Goal: Transaction & Acquisition: Purchase product/service

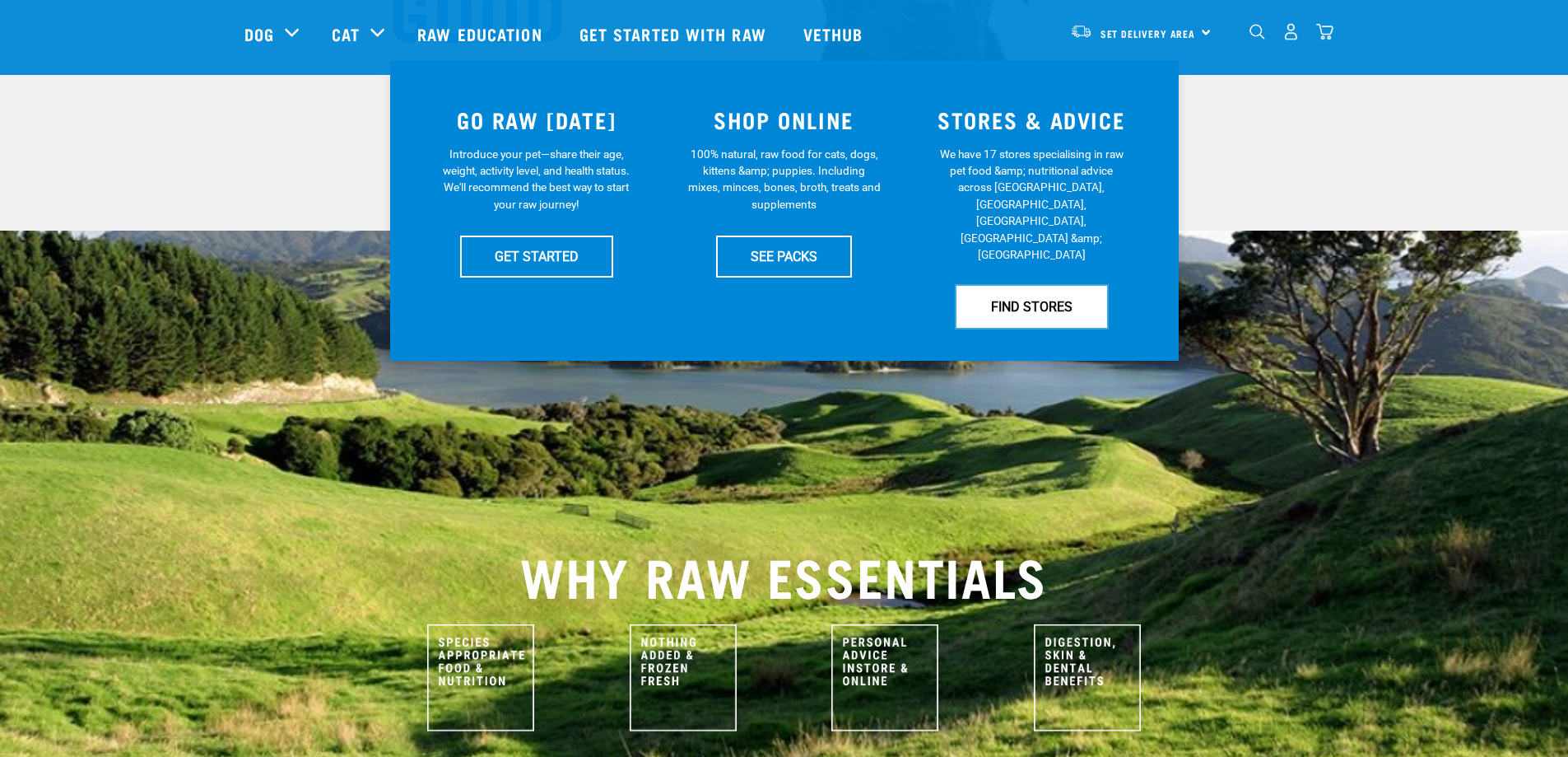
click at [1021, 286] on link "FIND STORES" at bounding box center [1031, 306] width 151 height 41
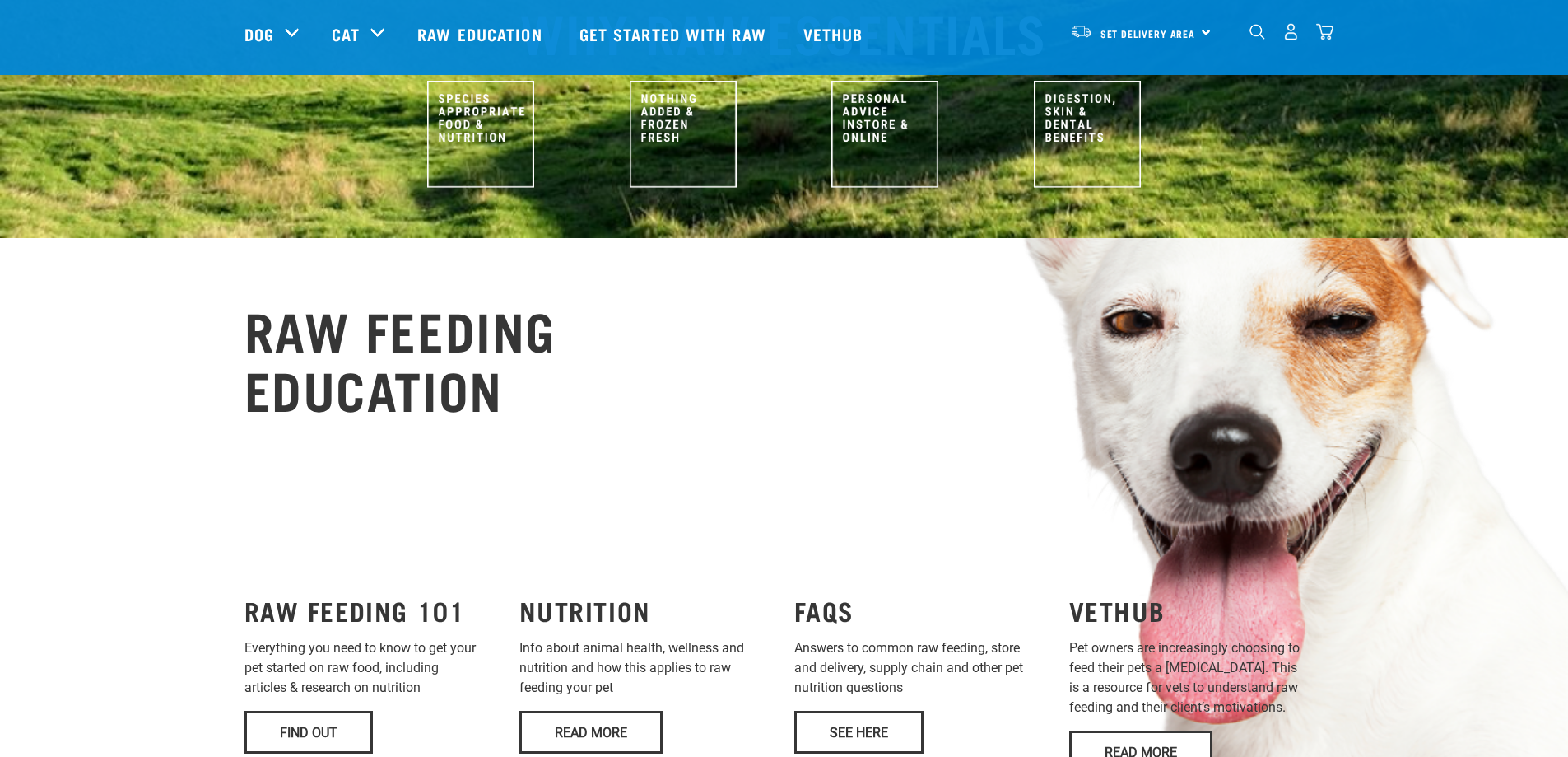
scroll to position [988, 0]
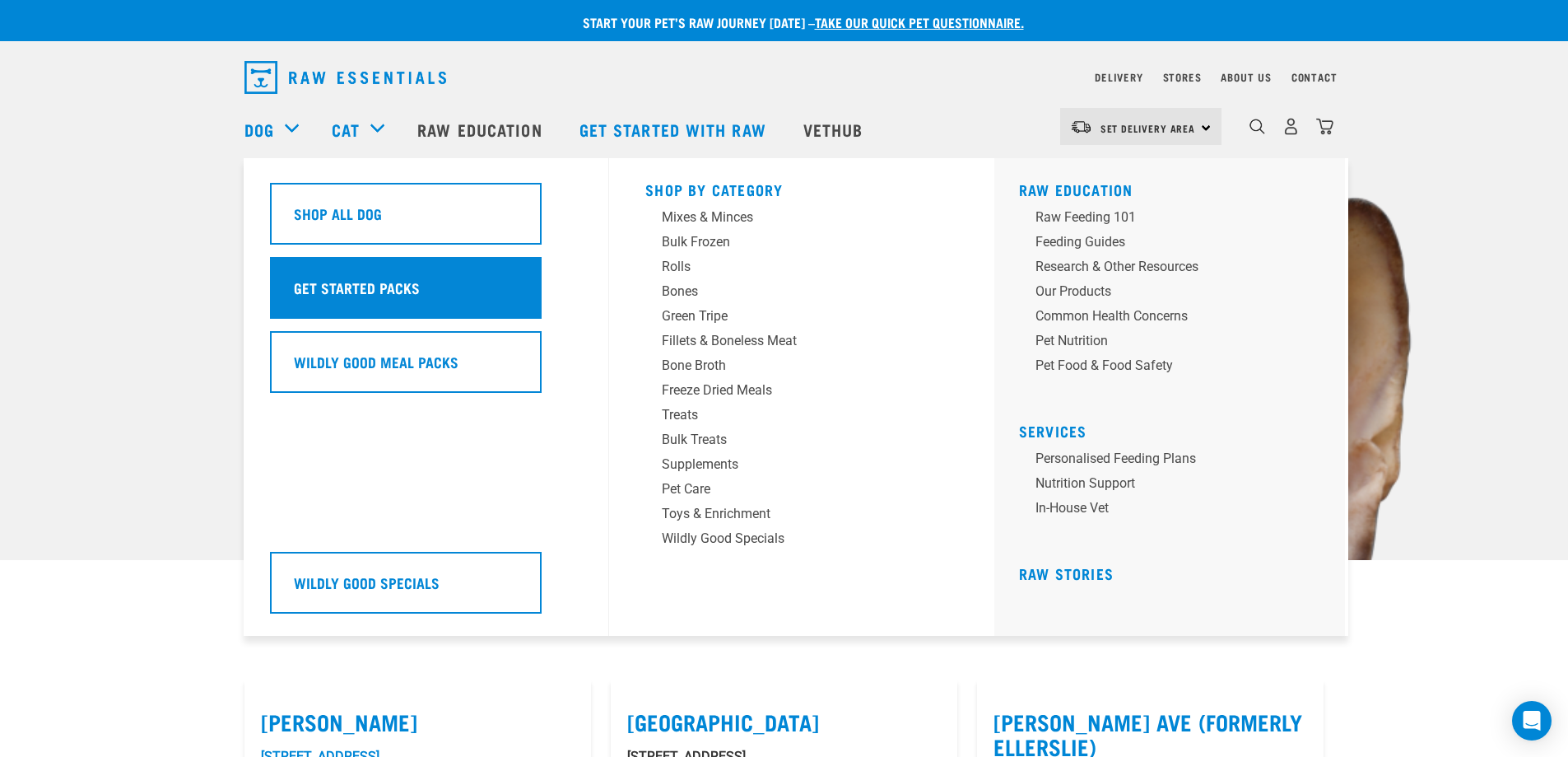
click at [347, 299] on div "Get Started Packs" at bounding box center [406, 288] width 272 height 62
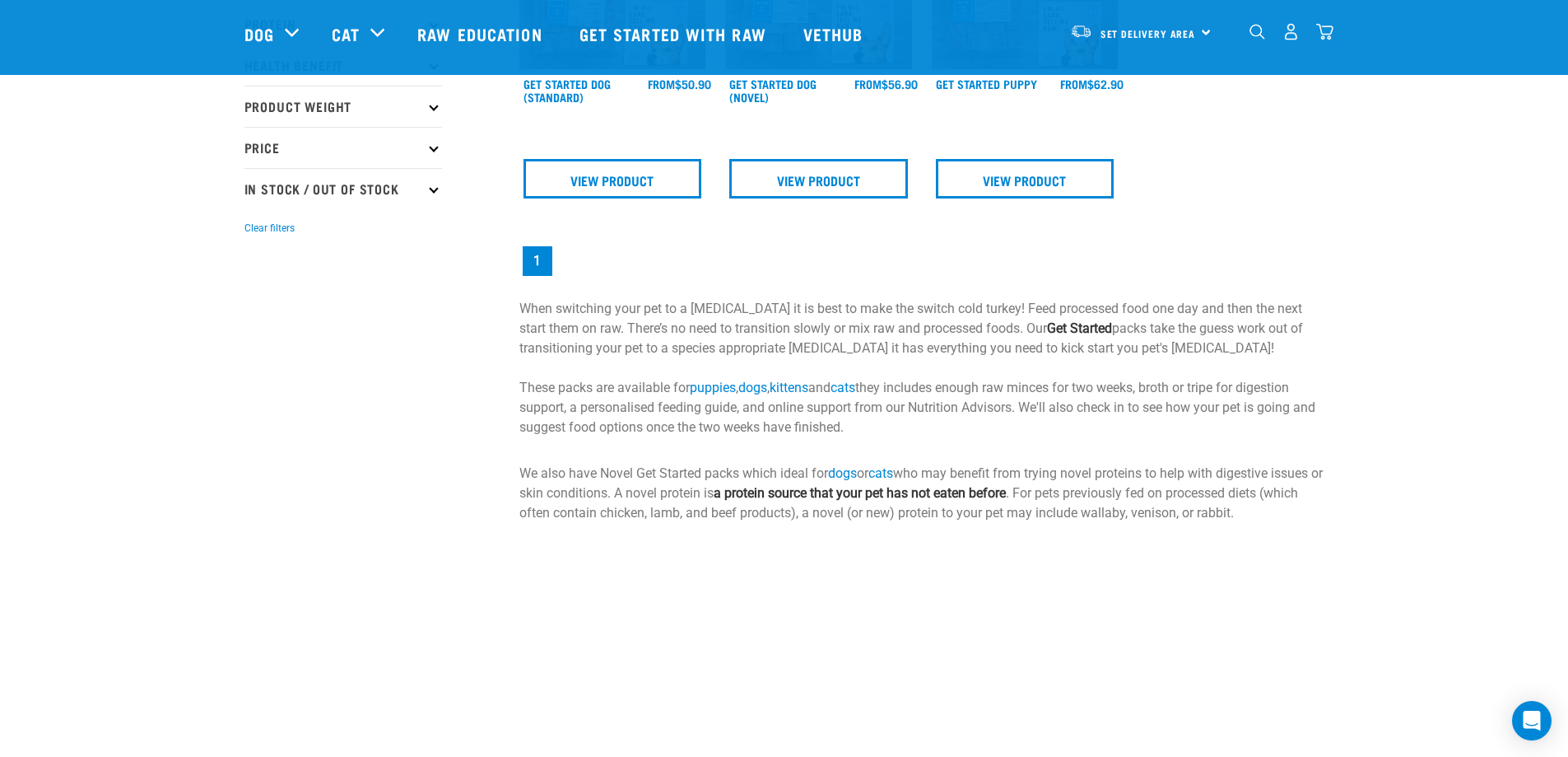
scroll to position [247, 0]
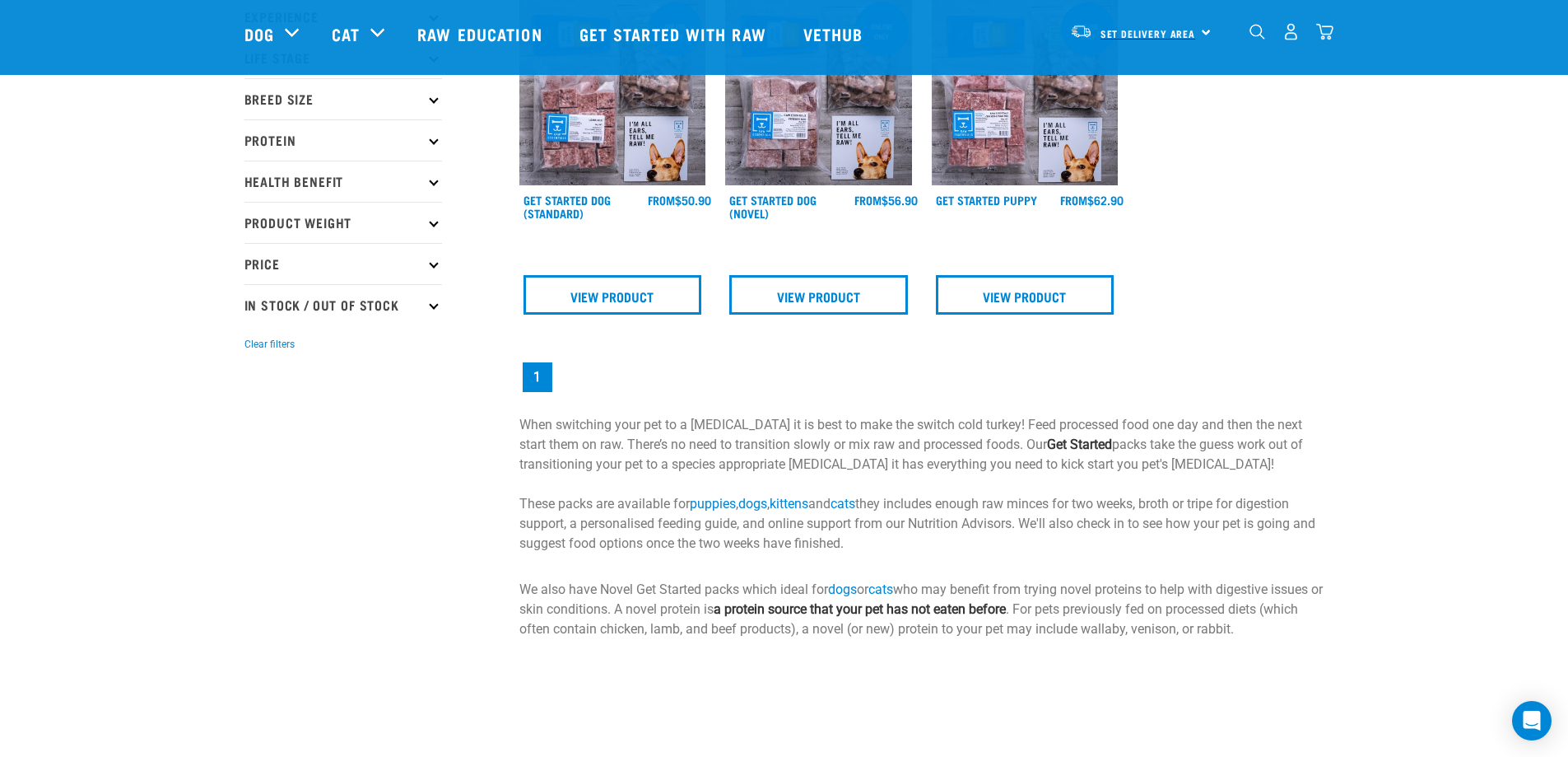
click at [1132, 36] on span "Set Delivery Area" at bounding box center [1148, 33] width 95 height 6
click at [1129, 81] on link "[GEOGRAPHIC_DATA]" at bounding box center [1139, 78] width 158 height 36
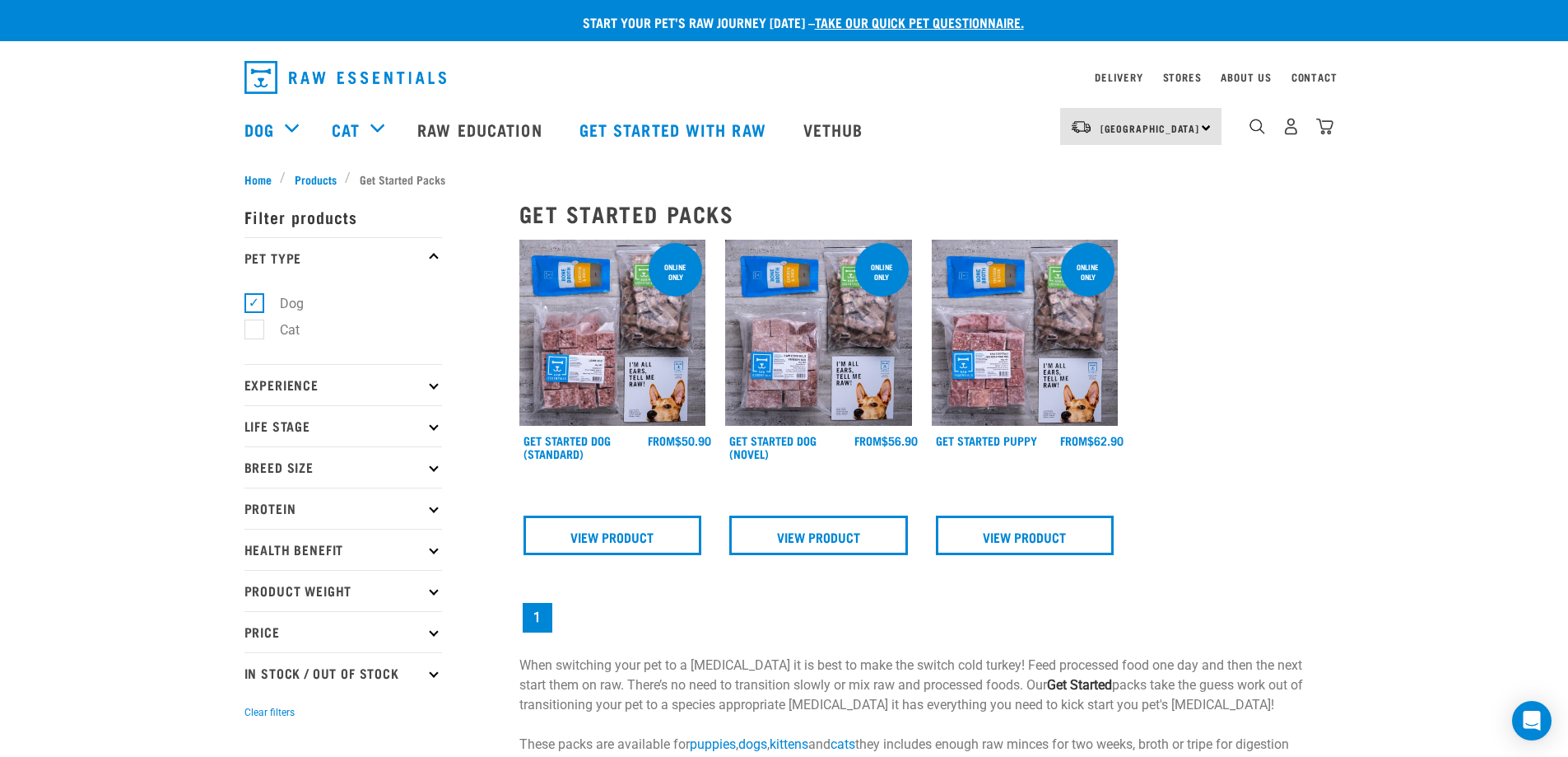
click at [307, 430] on p "Life Stage" at bounding box center [343, 426] width 197 height 41
click at [289, 533] on label "Puppy" at bounding box center [289, 524] width 70 height 20
click at [256, 527] on input "Puppy" at bounding box center [250, 521] width 11 height 11
checkbox input "true"
click at [436, 628] on p "Breed Size" at bounding box center [343, 632] width 197 height 41
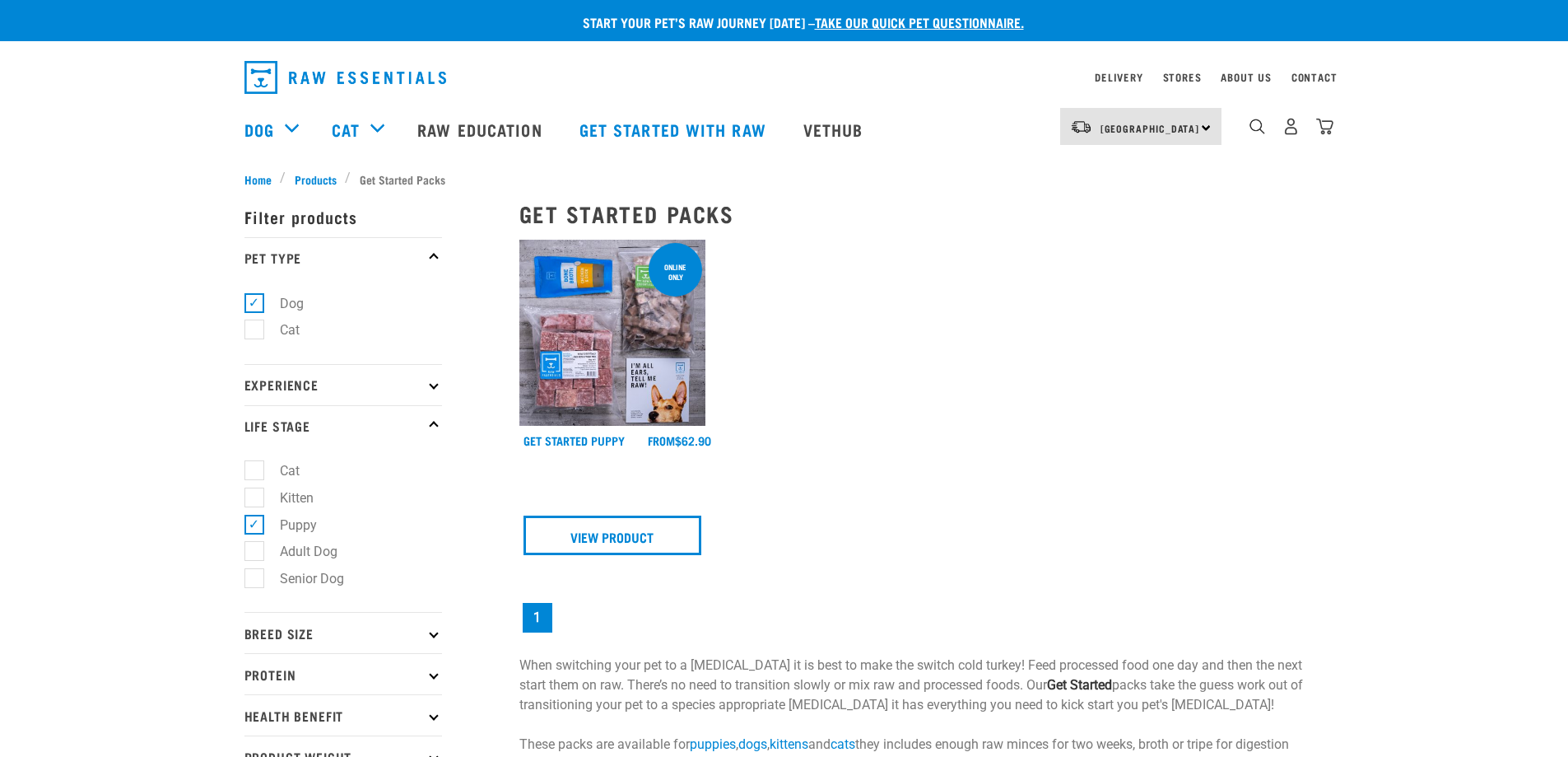
click at [438, 639] on p "Breed Size" at bounding box center [343, 632] width 197 height 41
click at [315, 674] on label "Small Dogs" at bounding box center [303, 677] width 100 height 20
click at [256, 674] on input "Small Dogs" at bounding box center [250, 674] width 11 height 11
checkbox input "true"
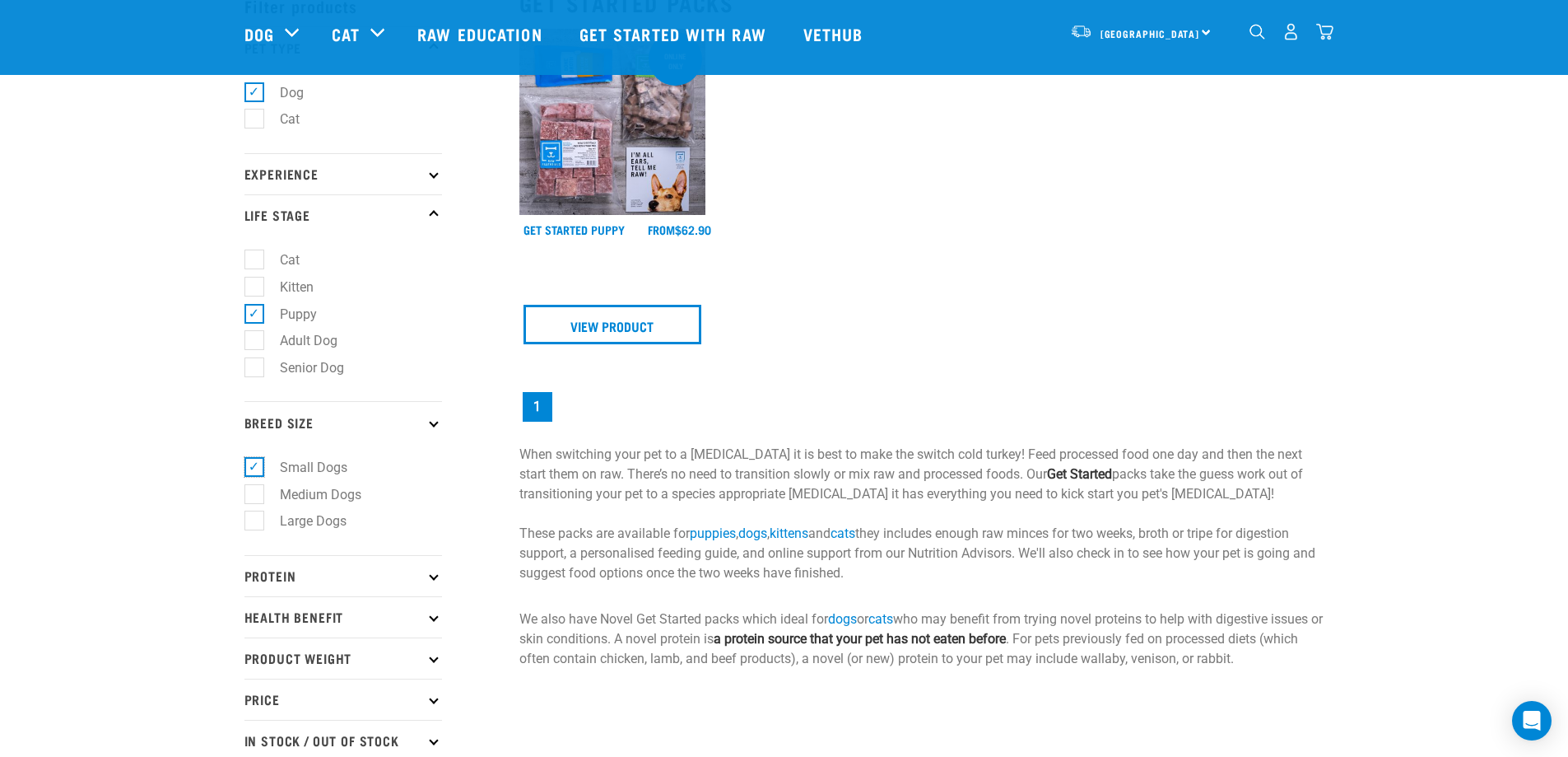
scroll to position [164, 0]
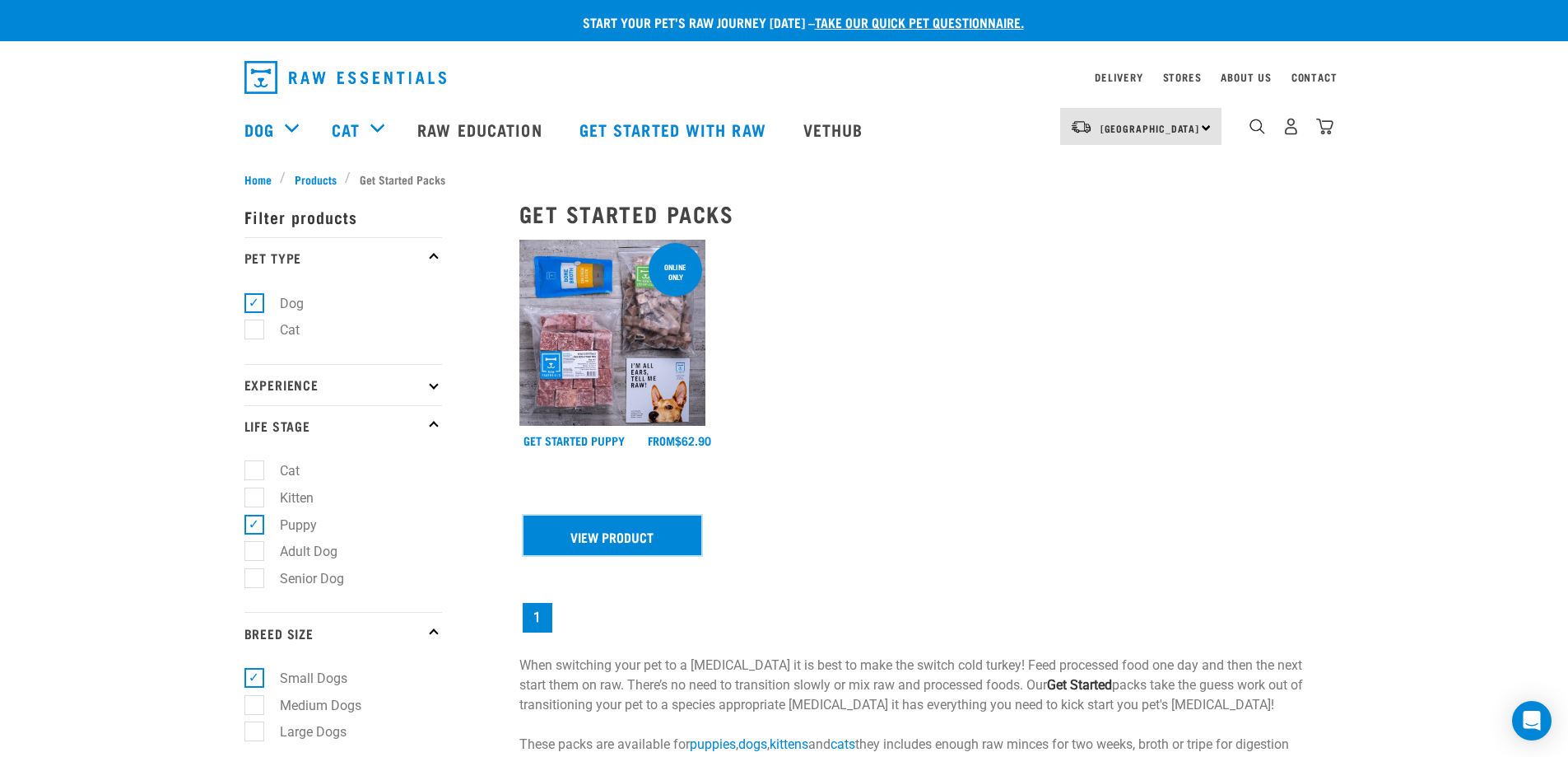
click at [627, 537] on link "View Product" at bounding box center [613, 534] width 179 height 40
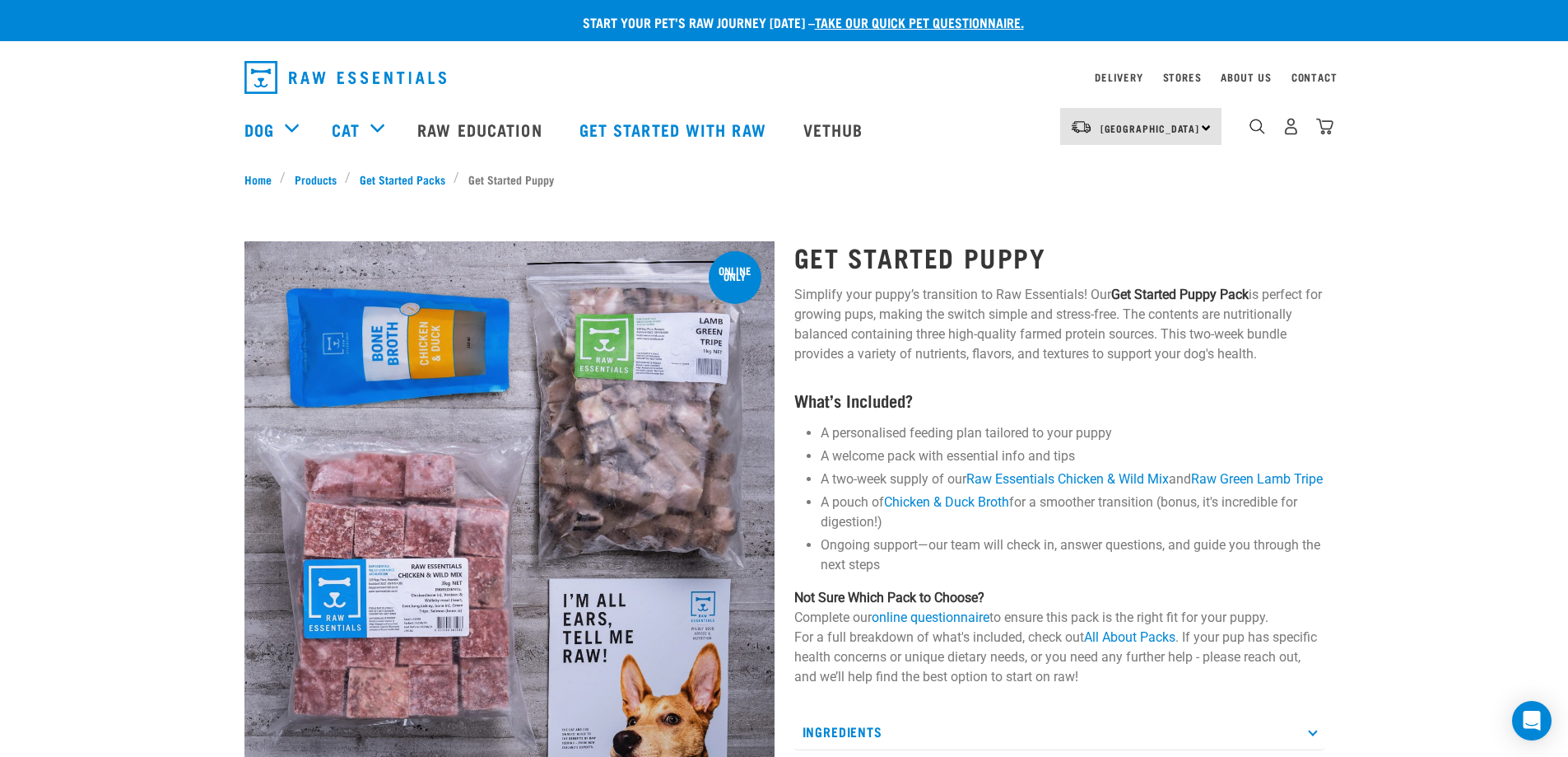
scroll to position [164, 0]
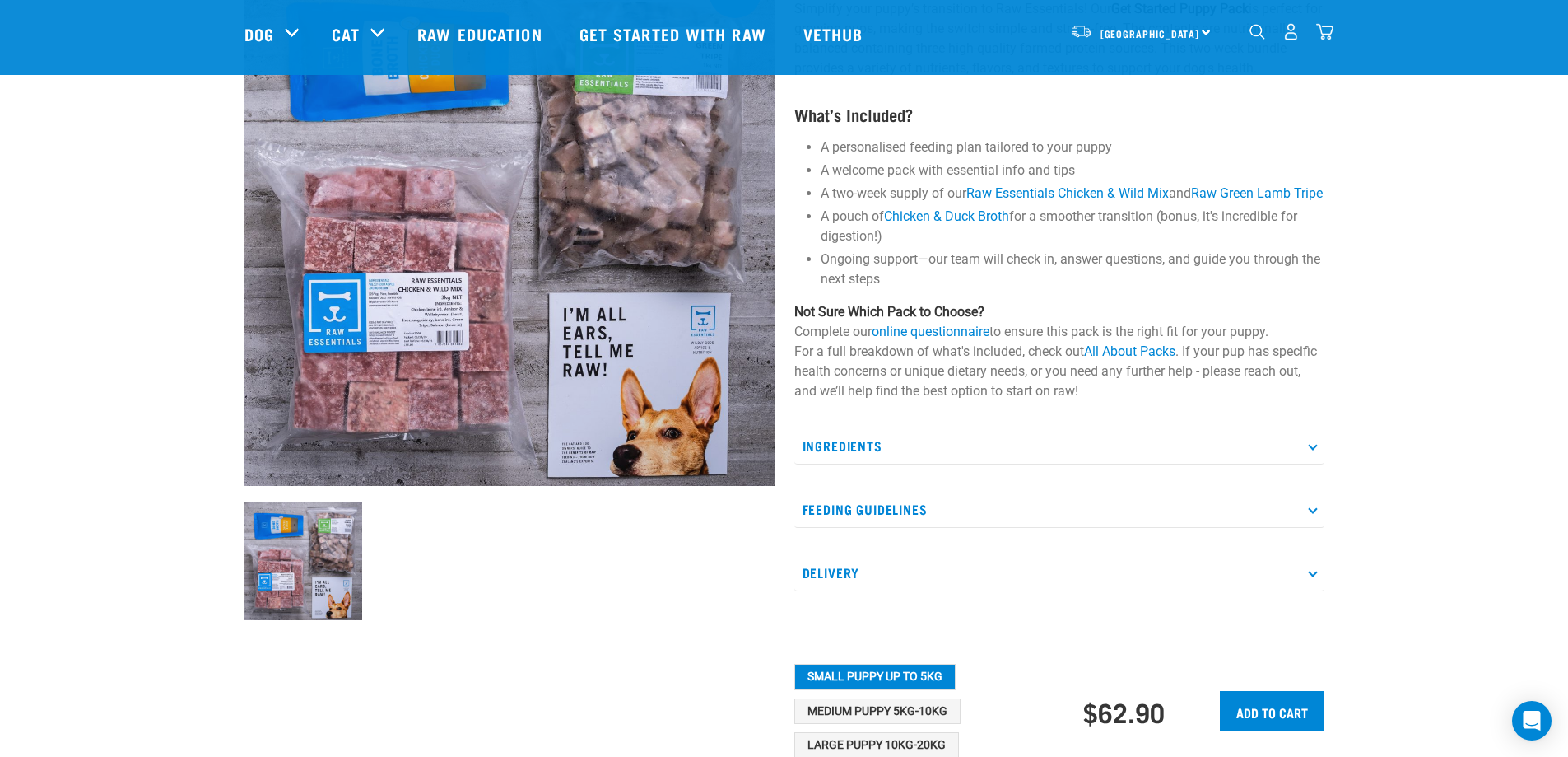
click at [1311, 523] on p "Feeding Guidelines" at bounding box center [1060, 509] width 530 height 37
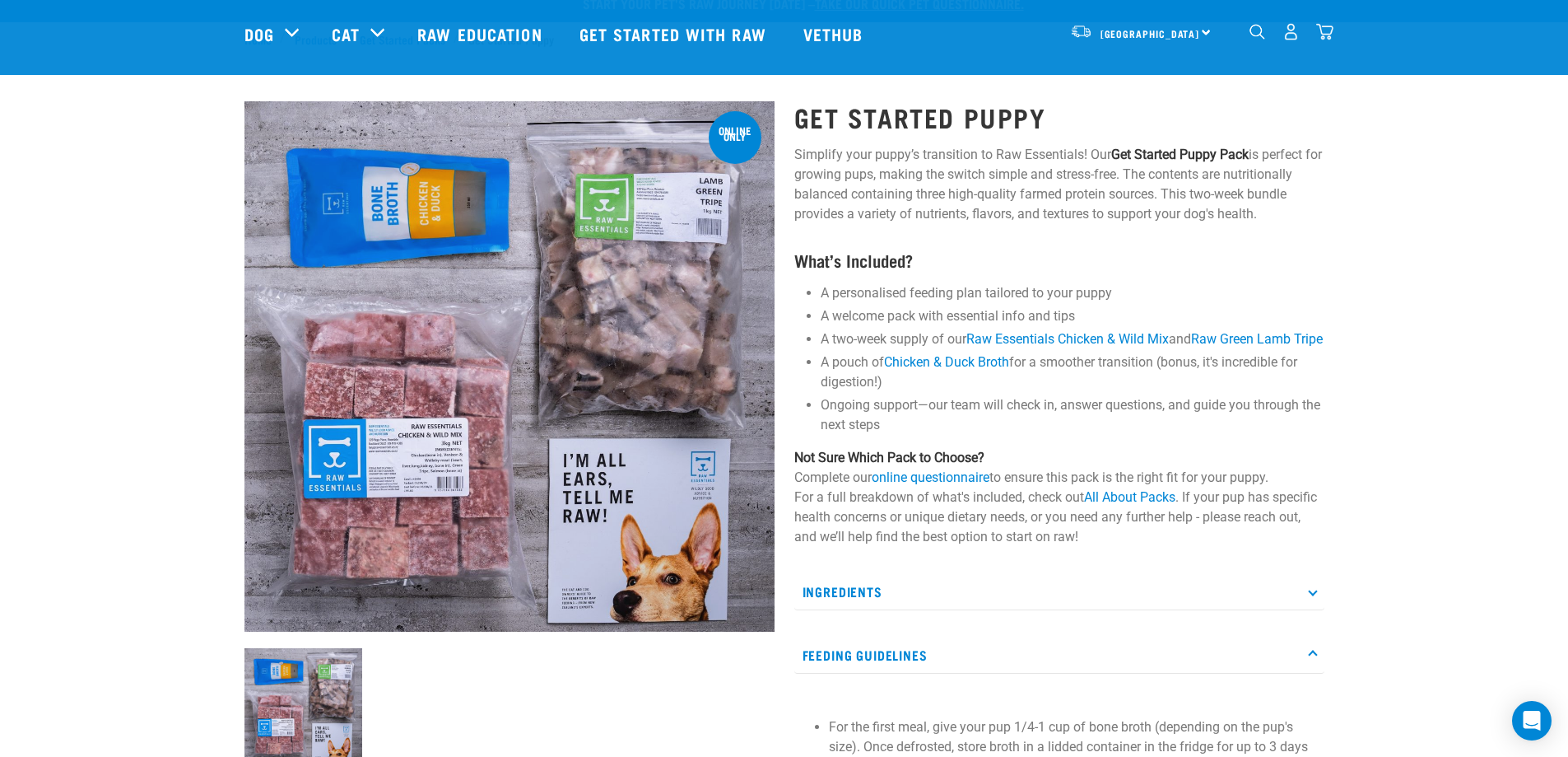
scroll to position [0, 0]
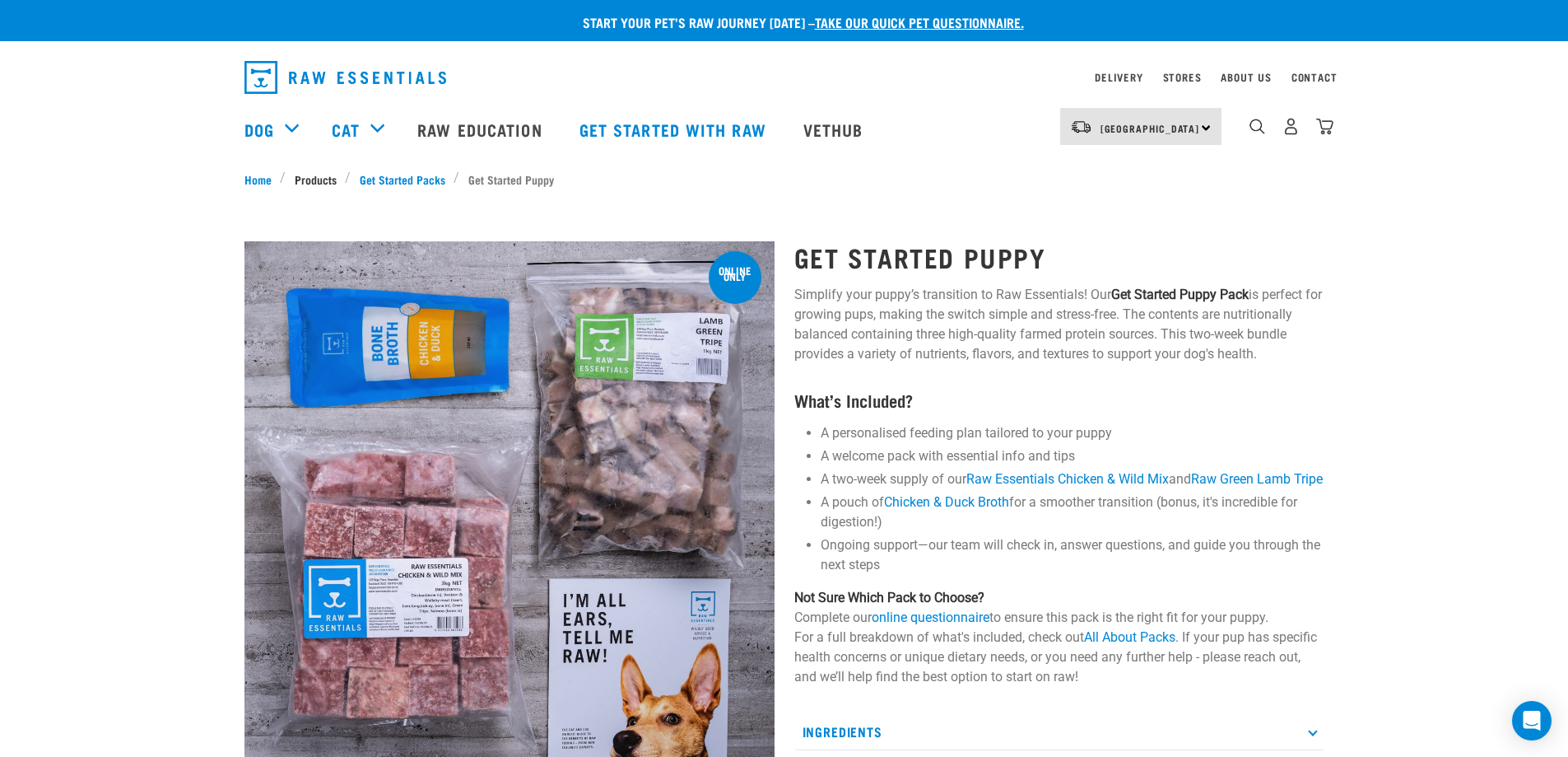
click at [315, 180] on link "Products" at bounding box center [315, 179] width 59 height 17
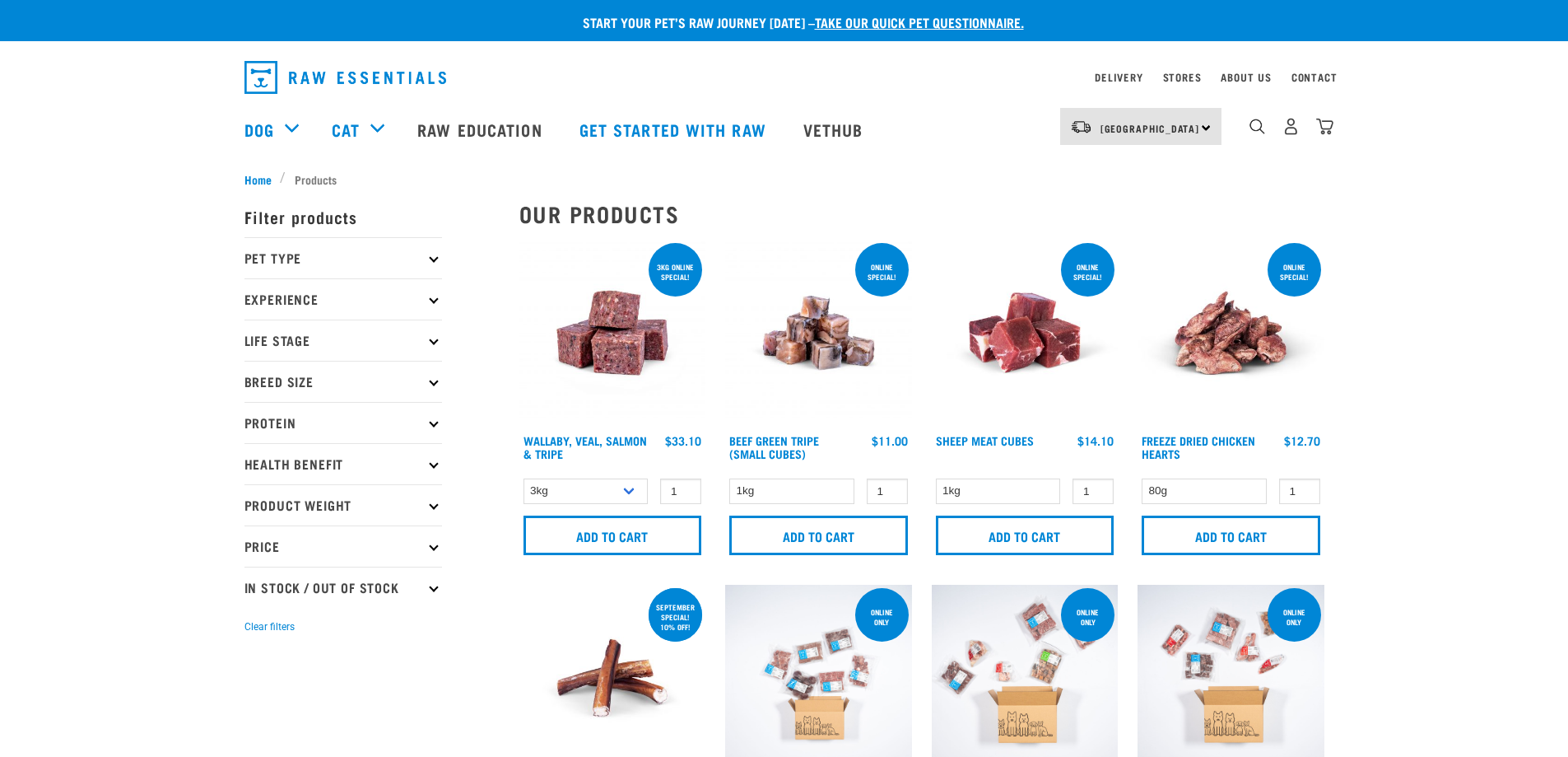
click at [430, 256] on icon at bounding box center [432, 258] width 9 height 9
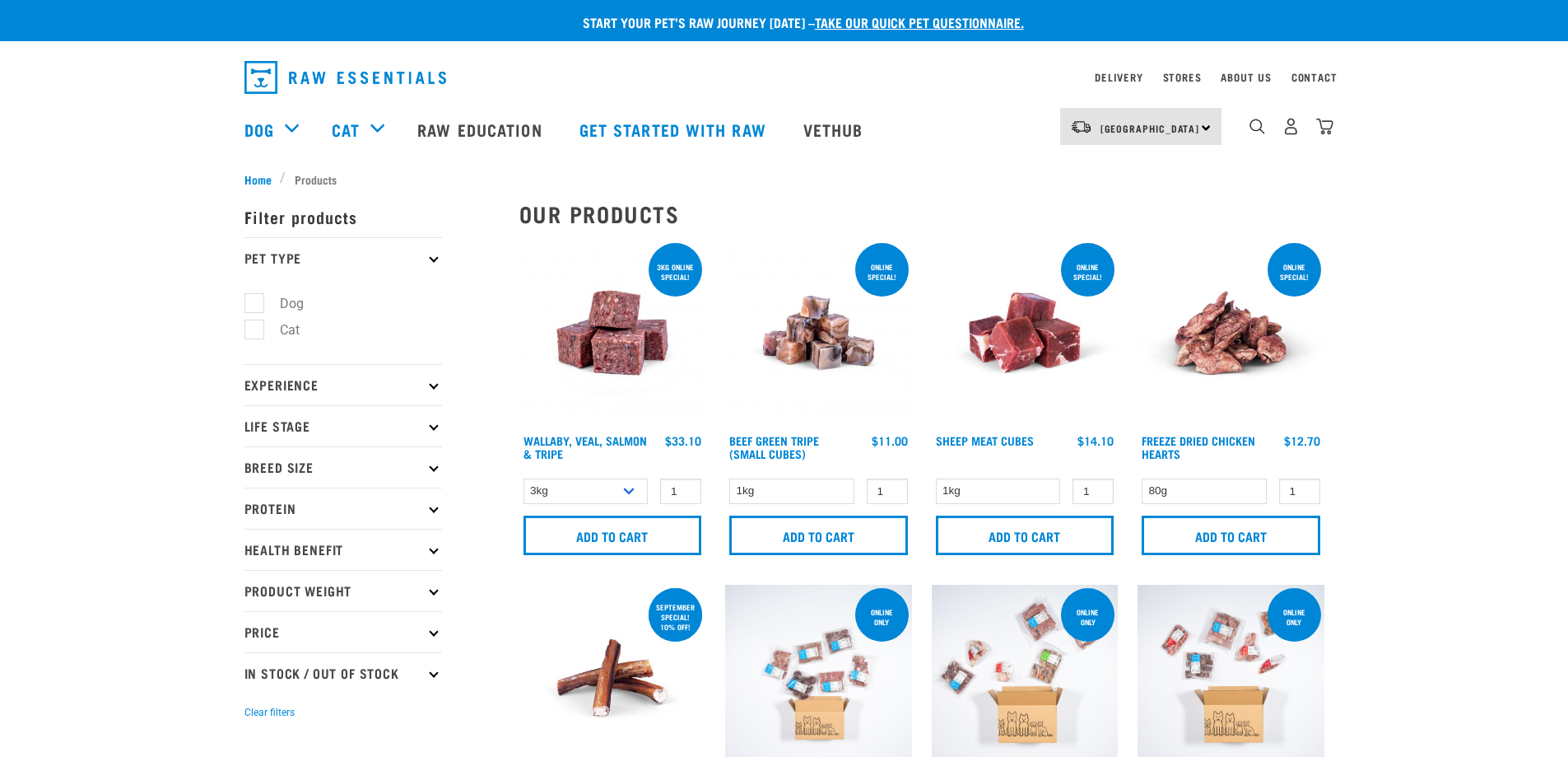
click at [270, 307] on label "Dog" at bounding box center [282, 303] width 56 height 20
click at [256, 305] on input "Dog" at bounding box center [250, 299] width 11 height 11
checkbox input "true"
click at [423, 429] on p "Life Stage" at bounding box center [343, 426] width 197 height 41
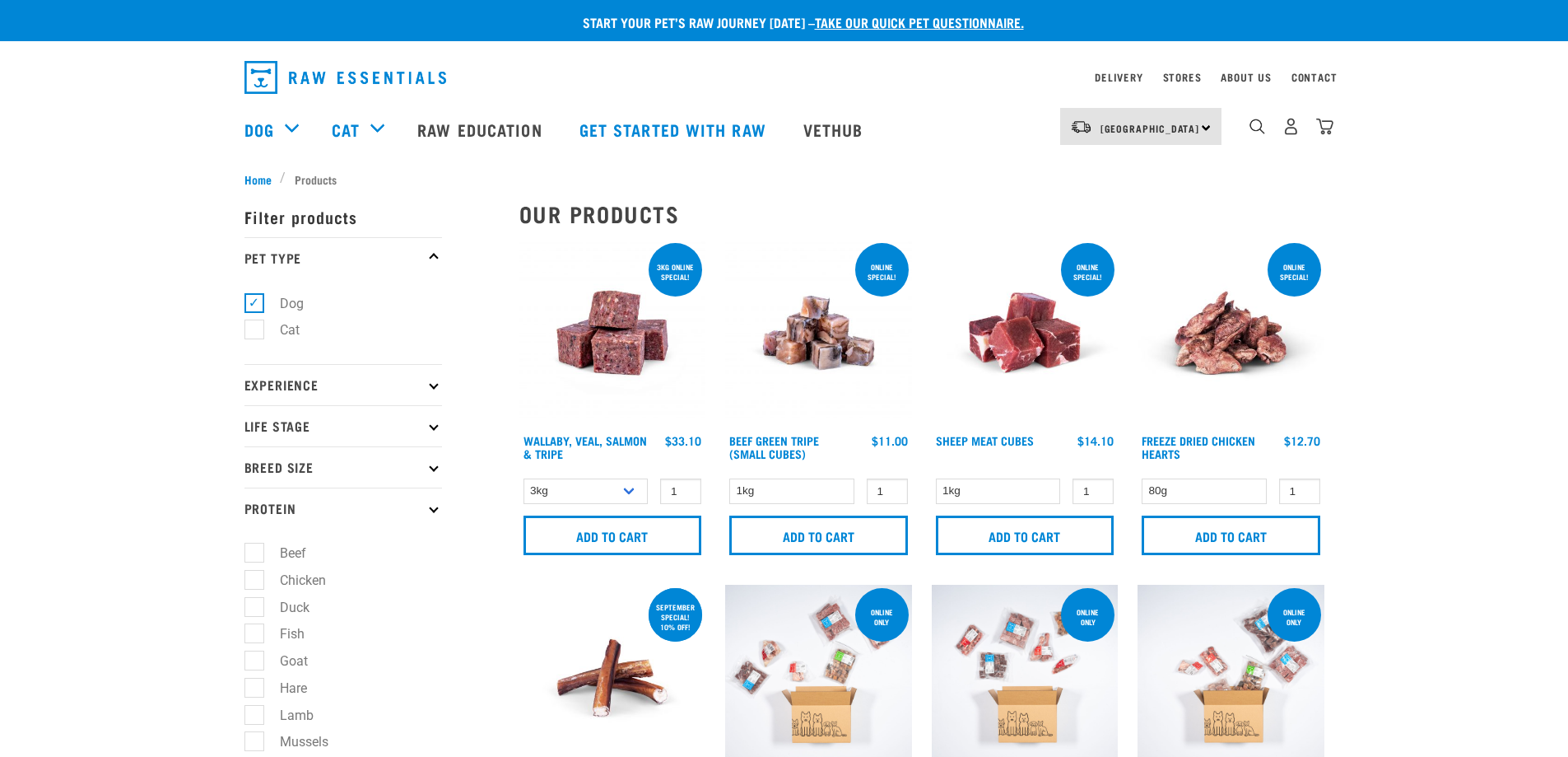
click at [428, 510] on p "Protein" at bounding box center [343, 508] width 197 height 41
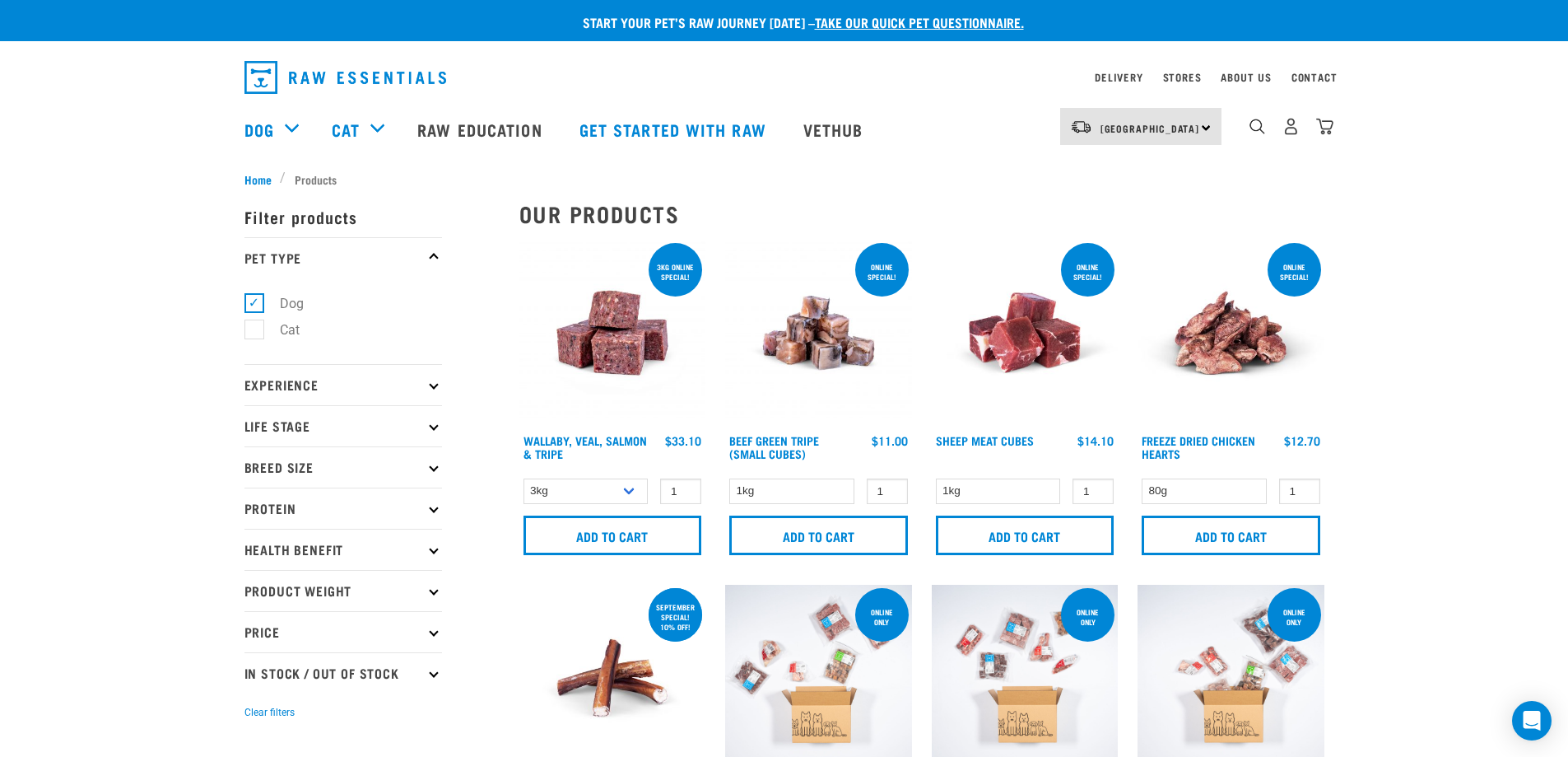
click at [428, 387] on p "Experience" at bounding box center [343, 384] width 197 height 41
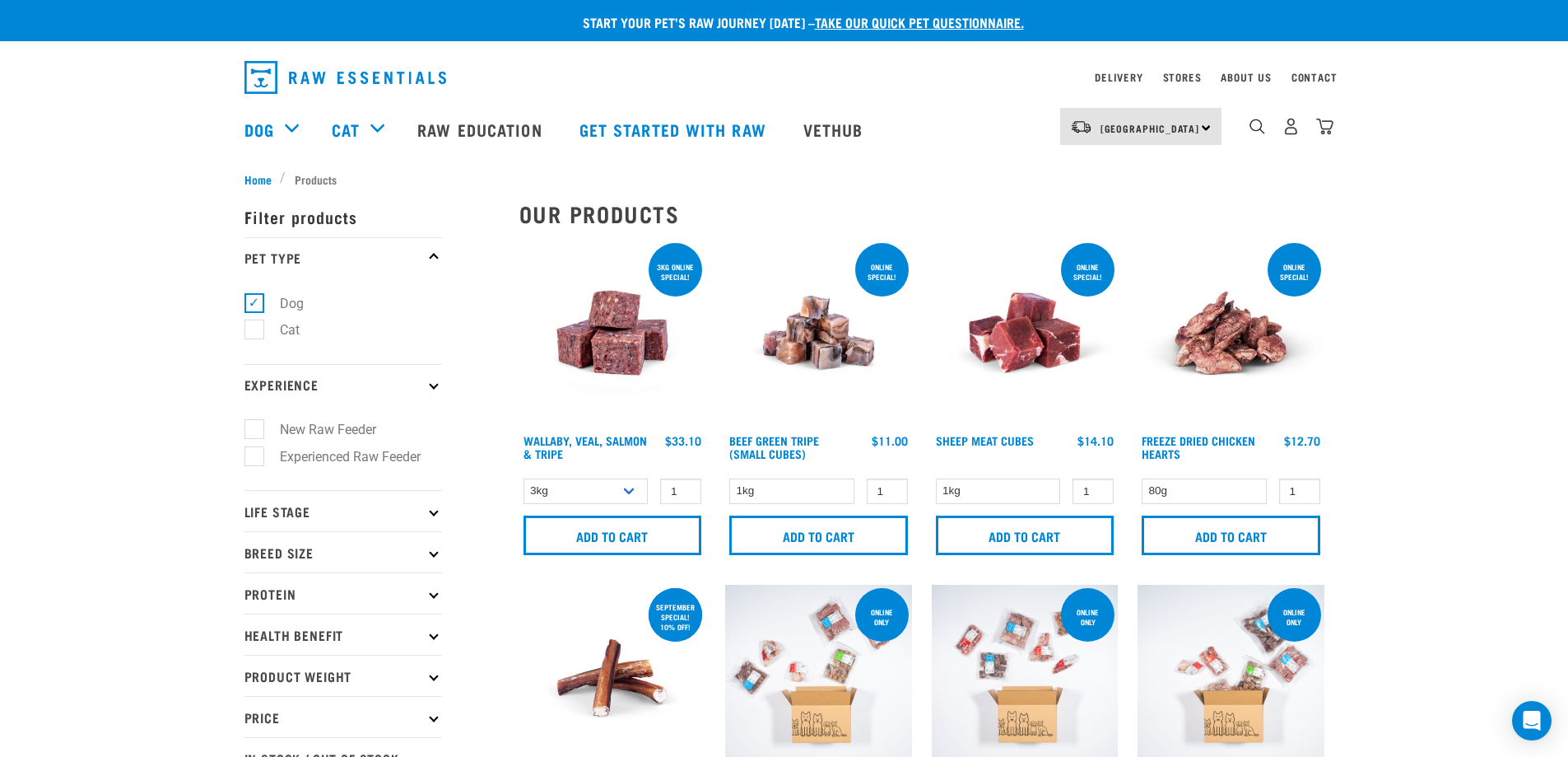
click at [428, 387] on p "Experience" at bounding box center [343, 384] width 197 height 41
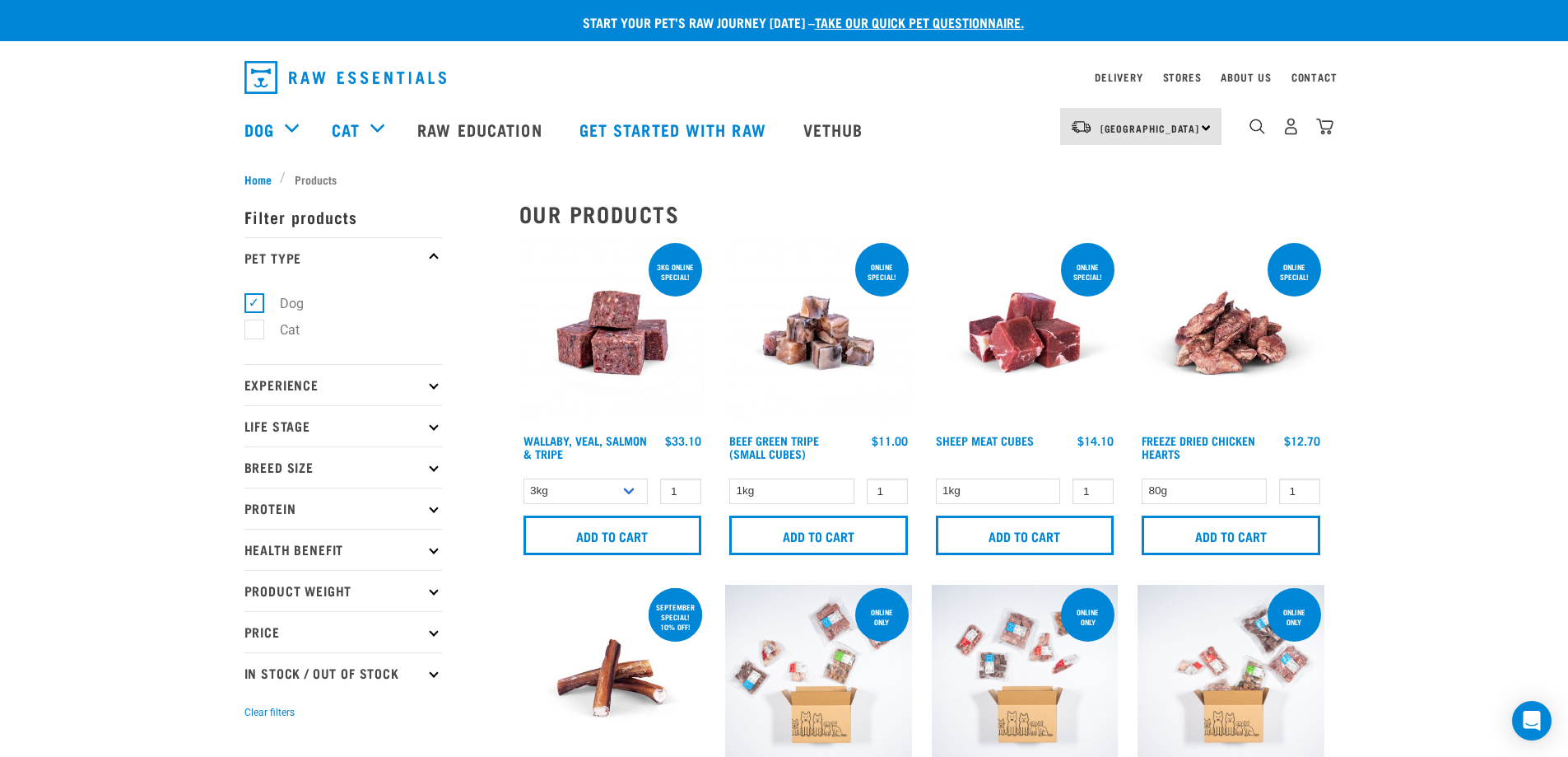
click at [437, 428] on p "Life Stage" at bounding box center [343, 426] width 197 height 41
click at [302, 528] on label "Puppy" at bounding box center [289, 524] width 70 height 20
click at [256, 527] on input "Puppy" at bounding box center [250, 521] width 11 height 11
checkbox input "true"
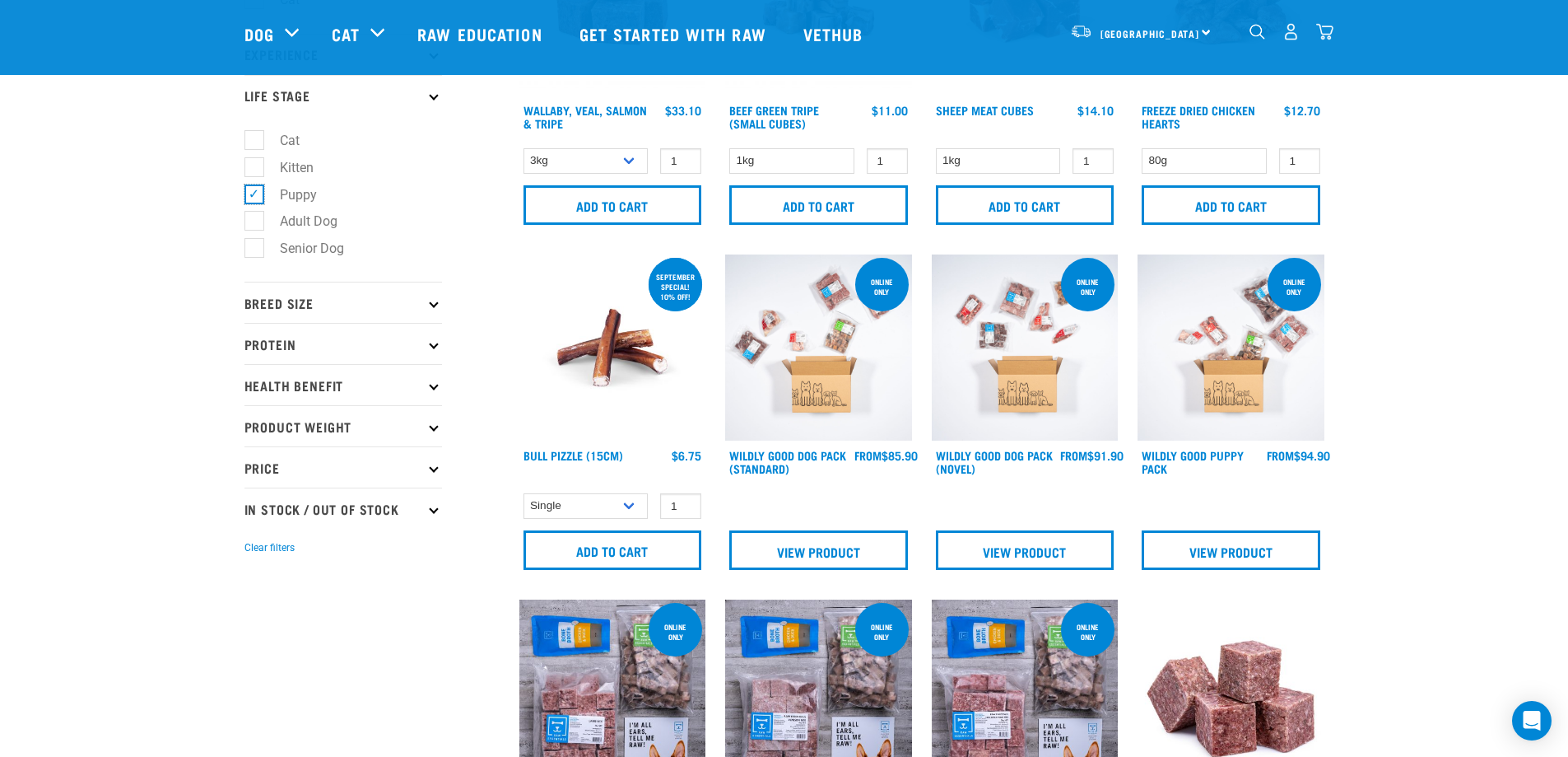
scroll to position [247, 0]
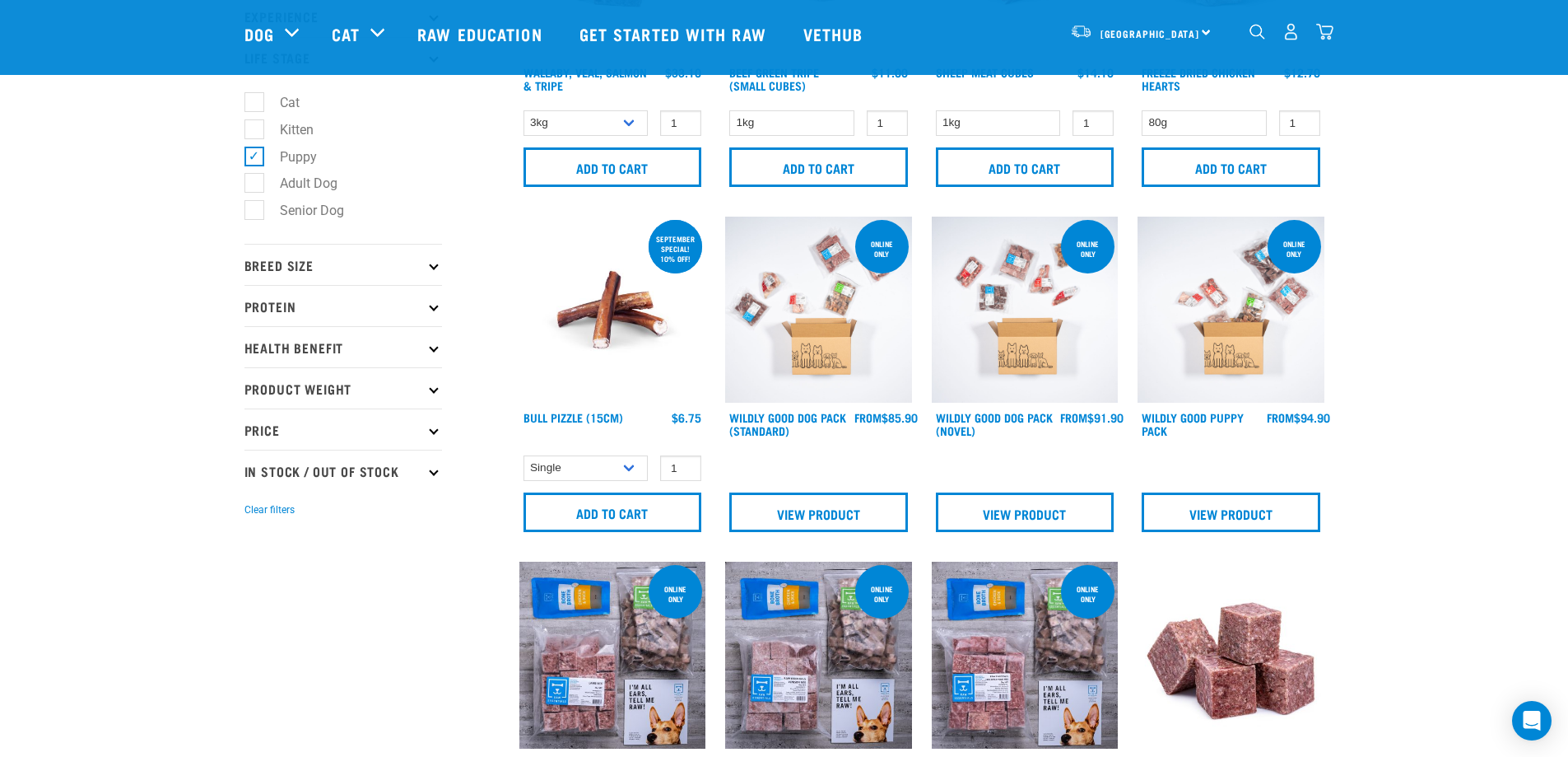
click at [433, 267] on icon at bounding box center [432, 264] width 9 height 9
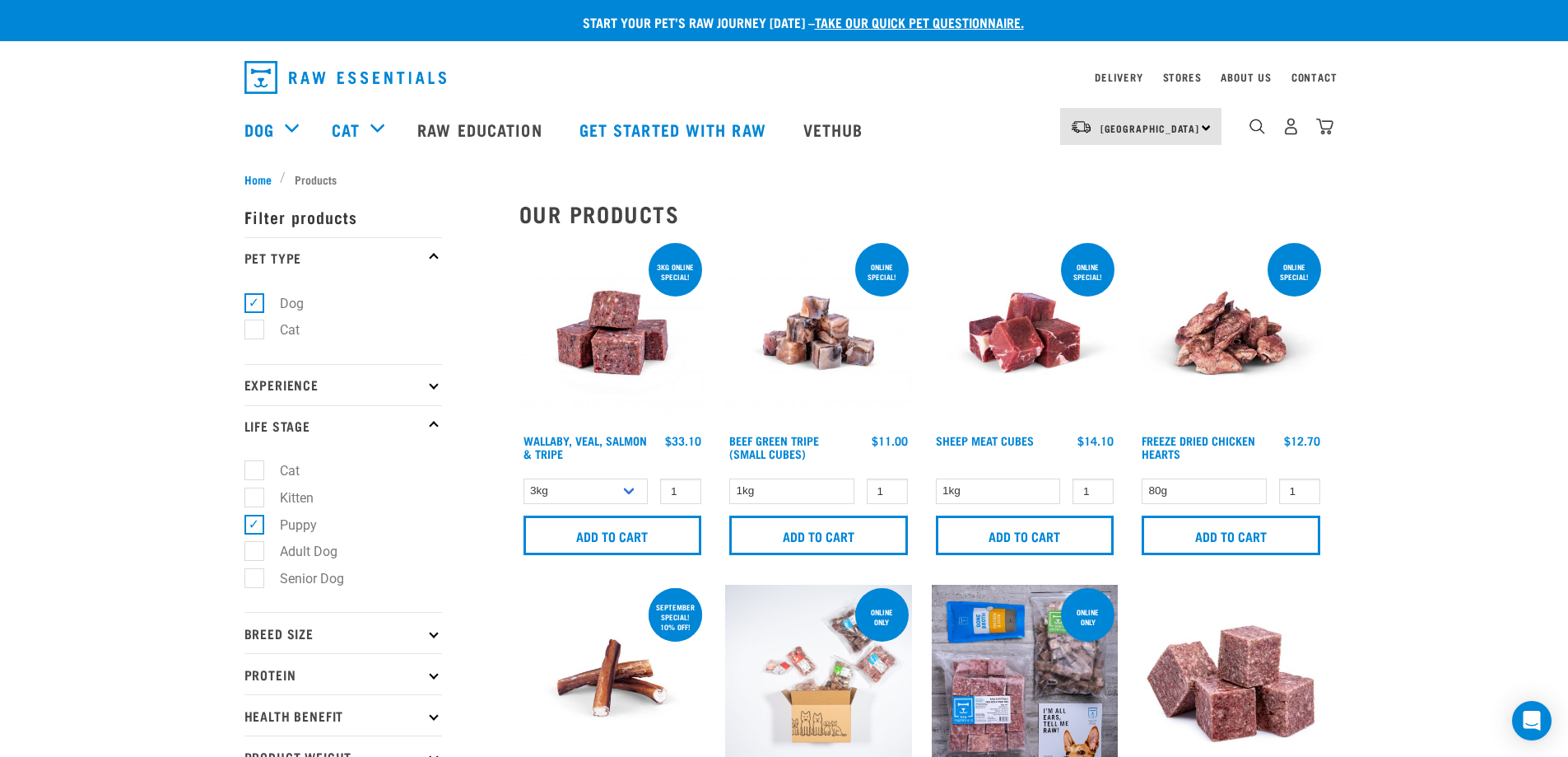
click at [433, 636] on icon at bounding box center [432, 632] width 9 height 9
click at [331, 680] on label "Small Dogs" at bounding box center [303, 677] width 100 height 20
click at [256, 680] on input "Small Dogs" at bounding box center [250, 674] width 11 height 11
checkbox input "true"
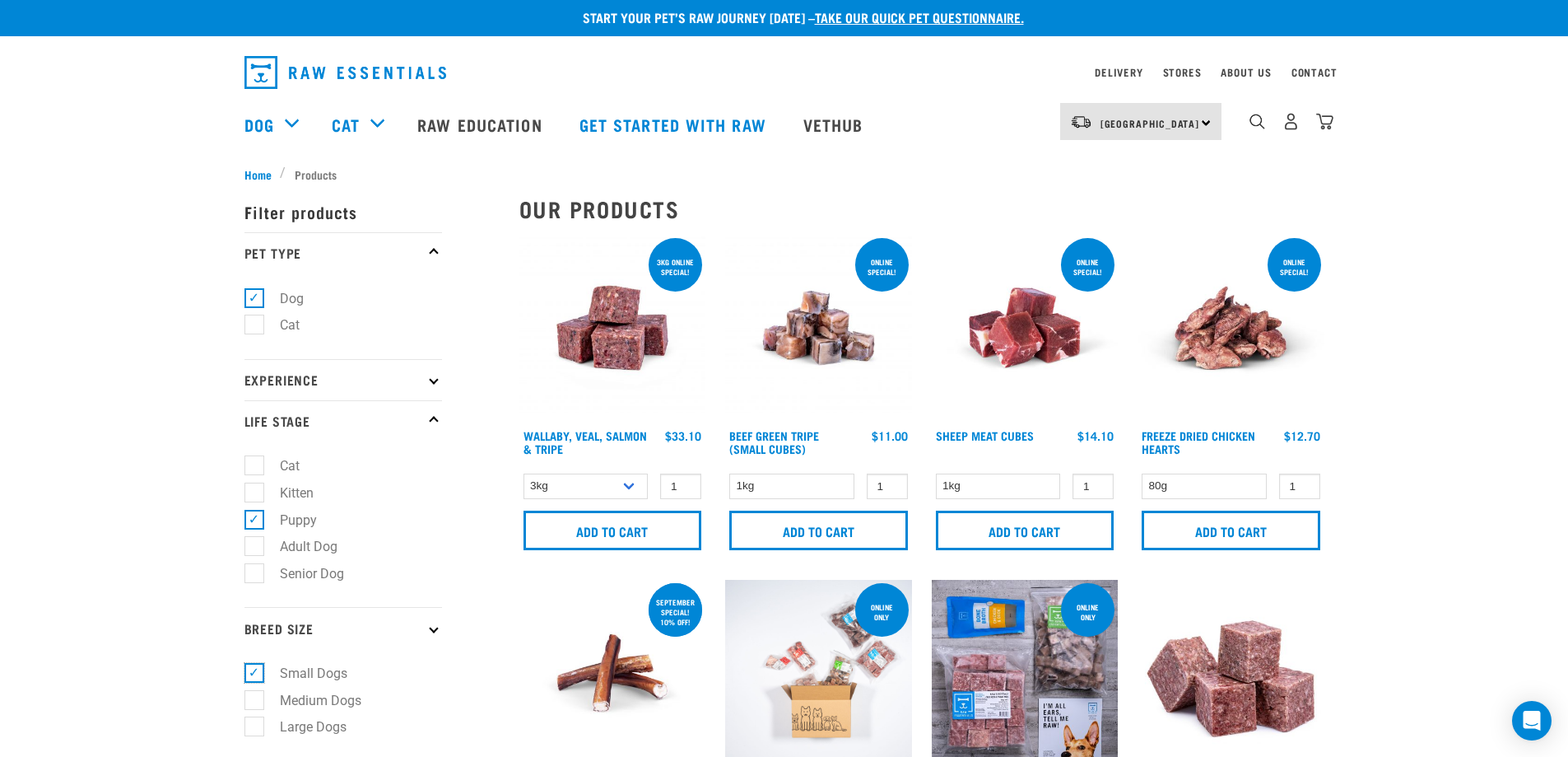
scroll to position [329, 0]
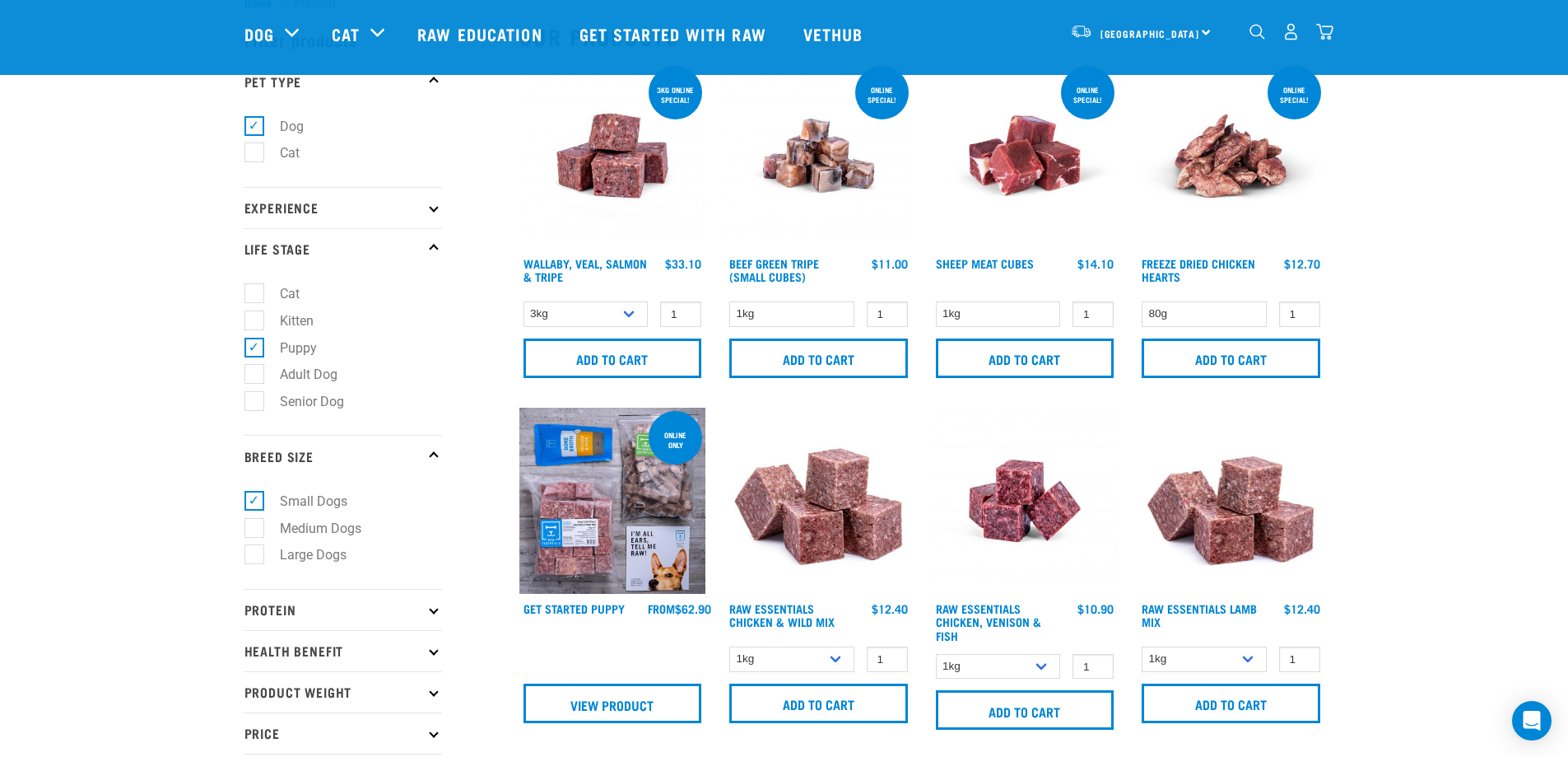
scroll to position [83, 0]
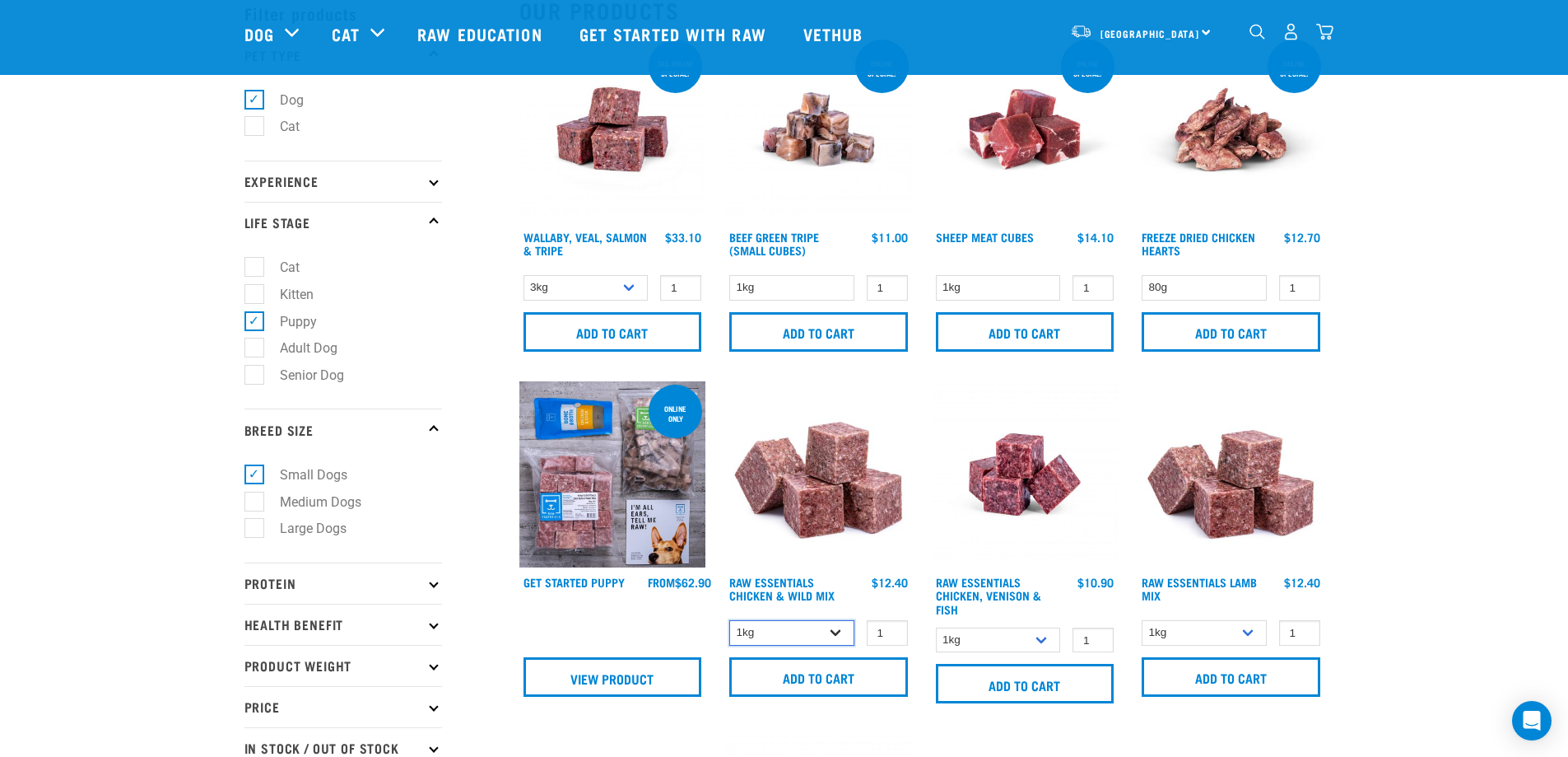
click at [835, 631] on select "1kg 3kg Bulk (10kg)" at bounding box center [792, 633] width 125 height 25
select select "709"
click at [730, 620] on select "1kg 3kg Bulk (10kg)" at bounding box center [792, 633] width 125 height 25
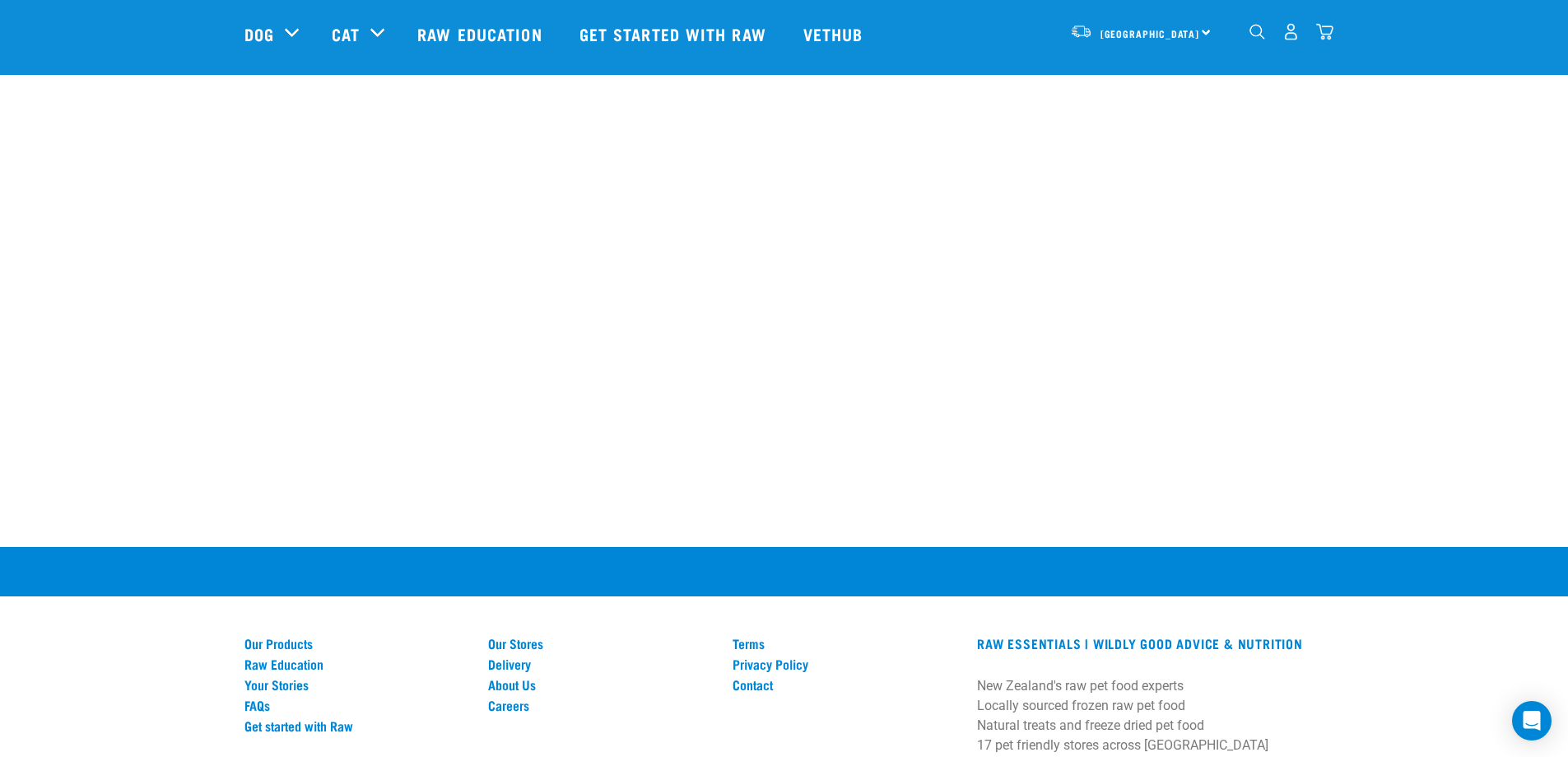
scroll to position [3623, 0]
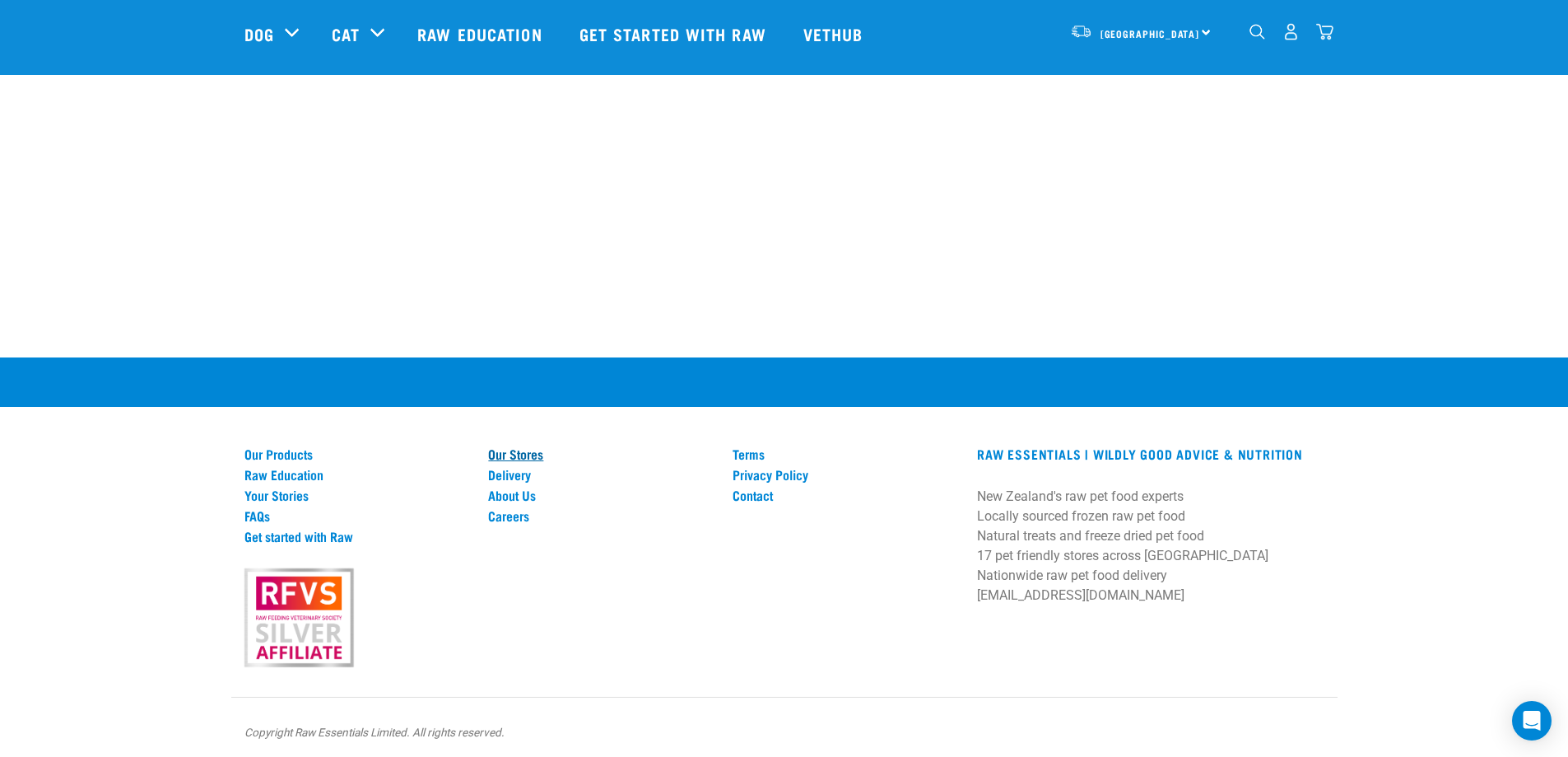
click at [515, 453] on link "Our Stores" at bounding box center [599, 453] width 224 height 15
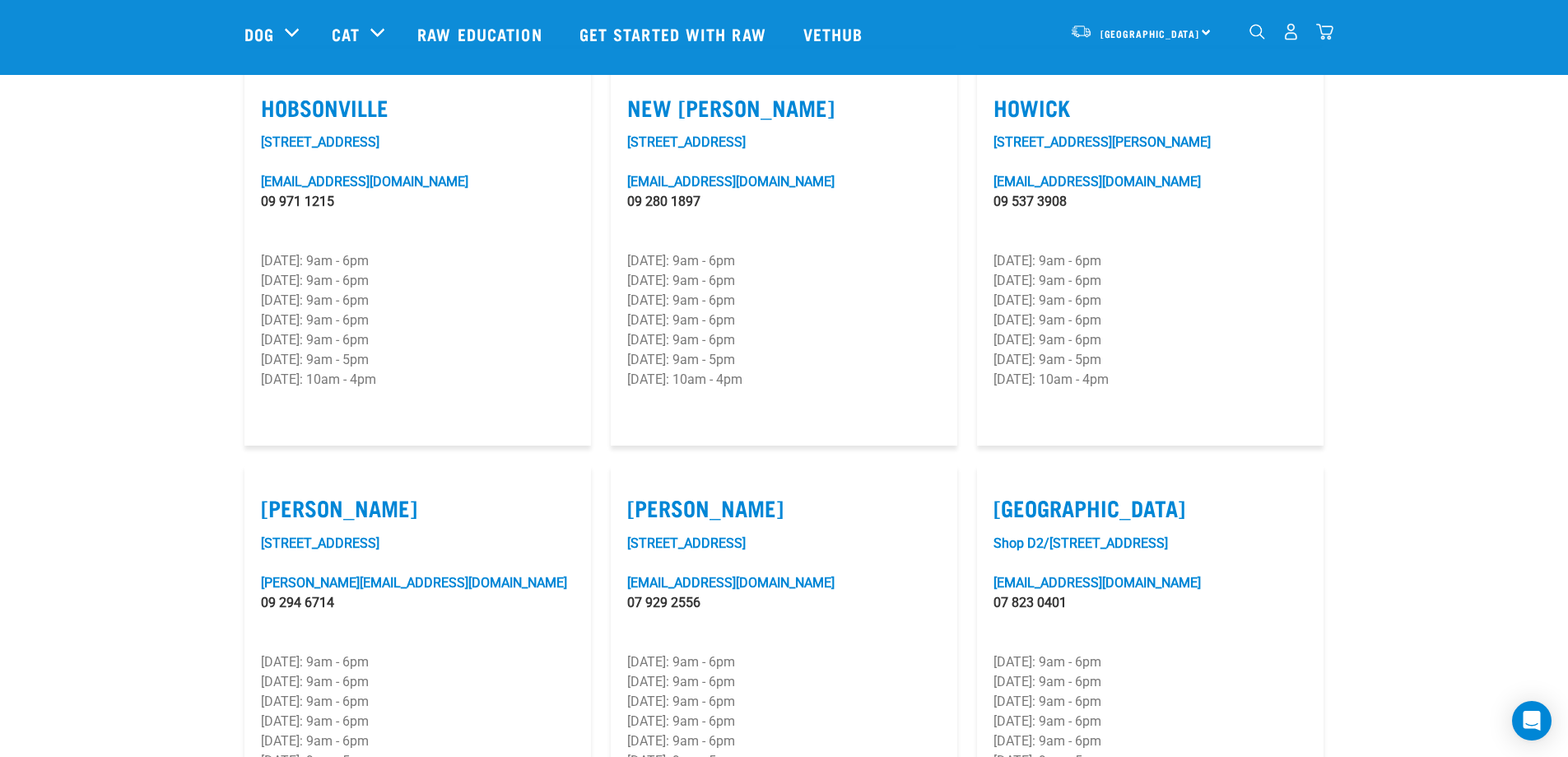
scroll to position [1318, 0]
